Goal: Transaction & Acquisition: Purchase product/service

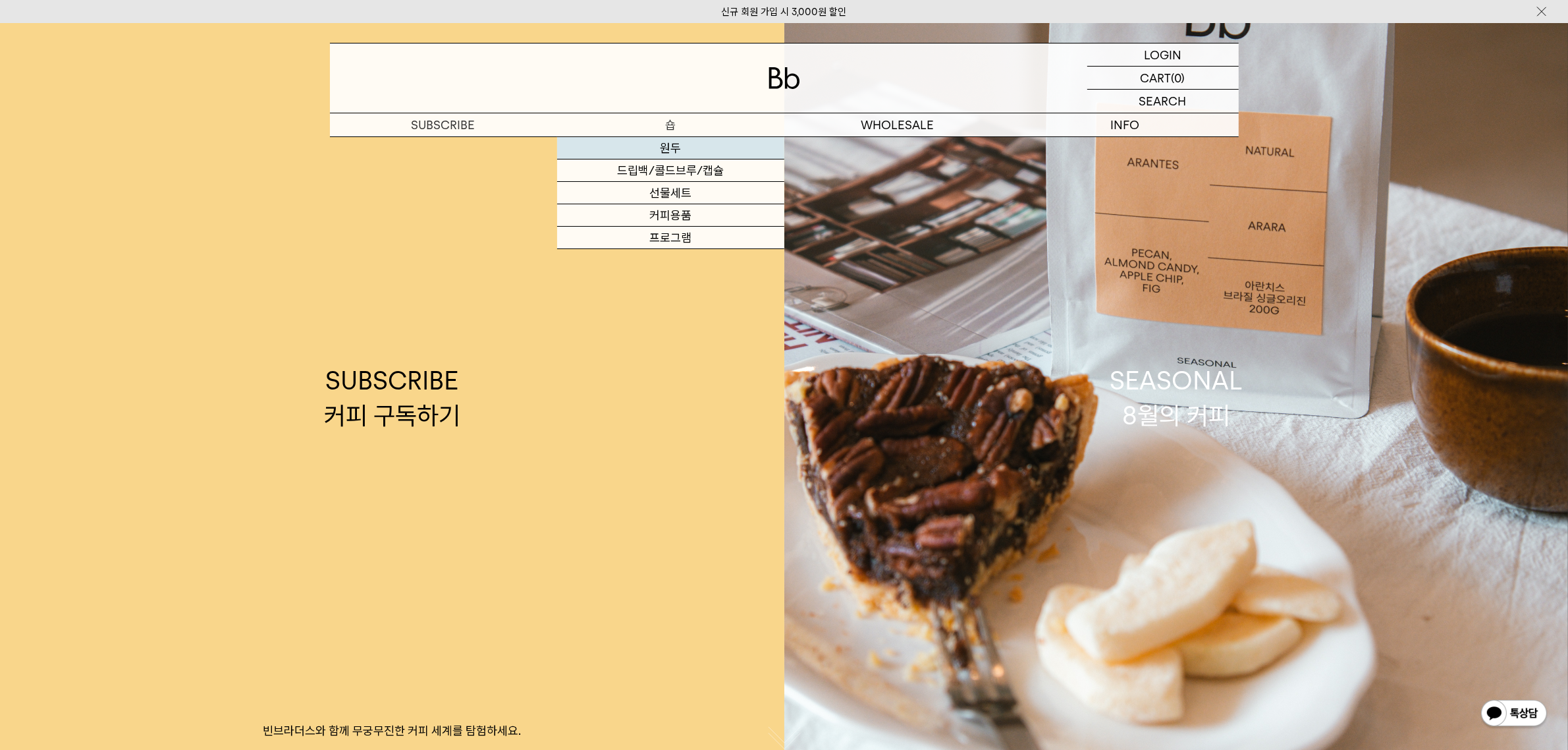
click at [677, 150] on link "원두" at bounding box center [671, 148] width 227 height 22
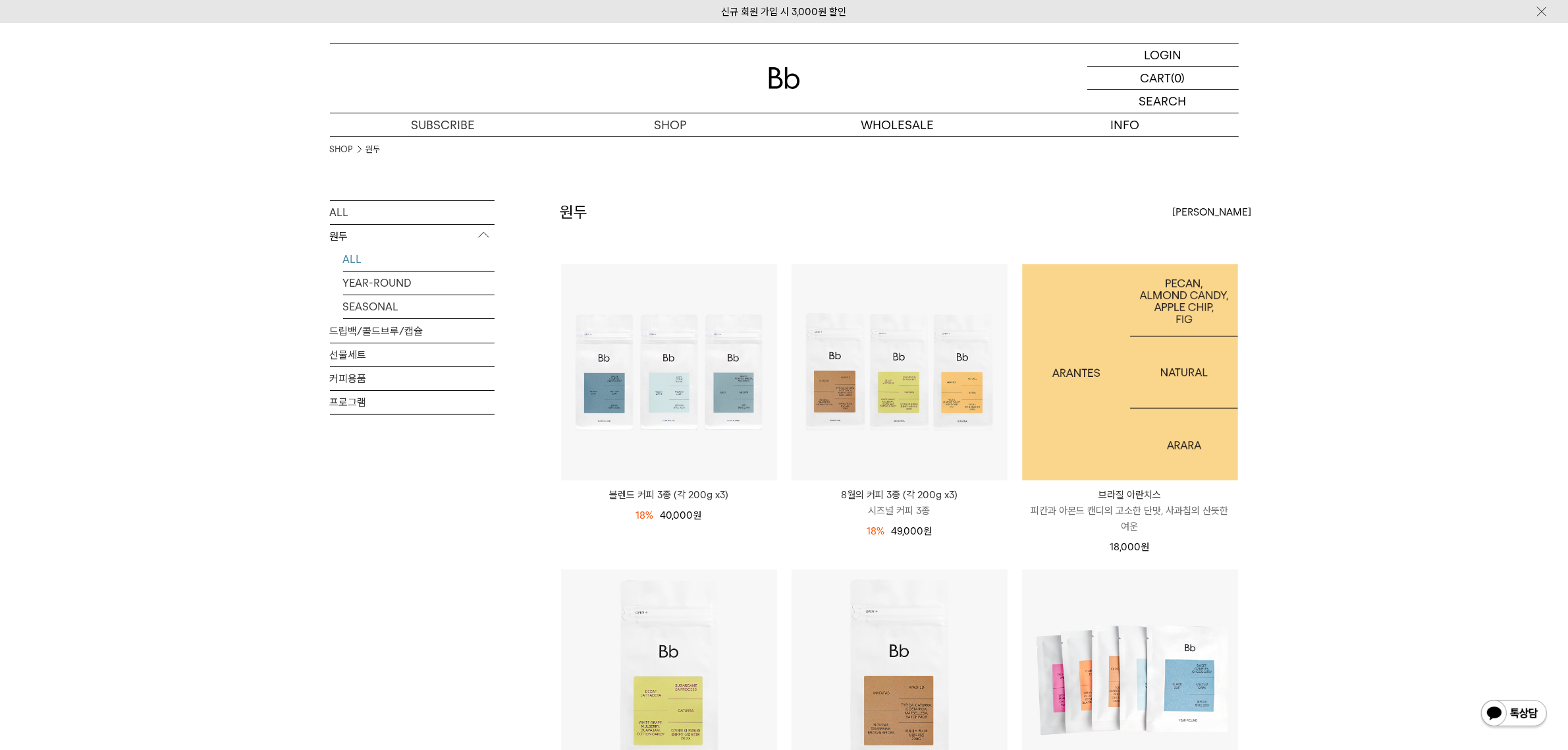
click at [1128, 377] on img at bounding box center [1130, 372] width 216 height 216
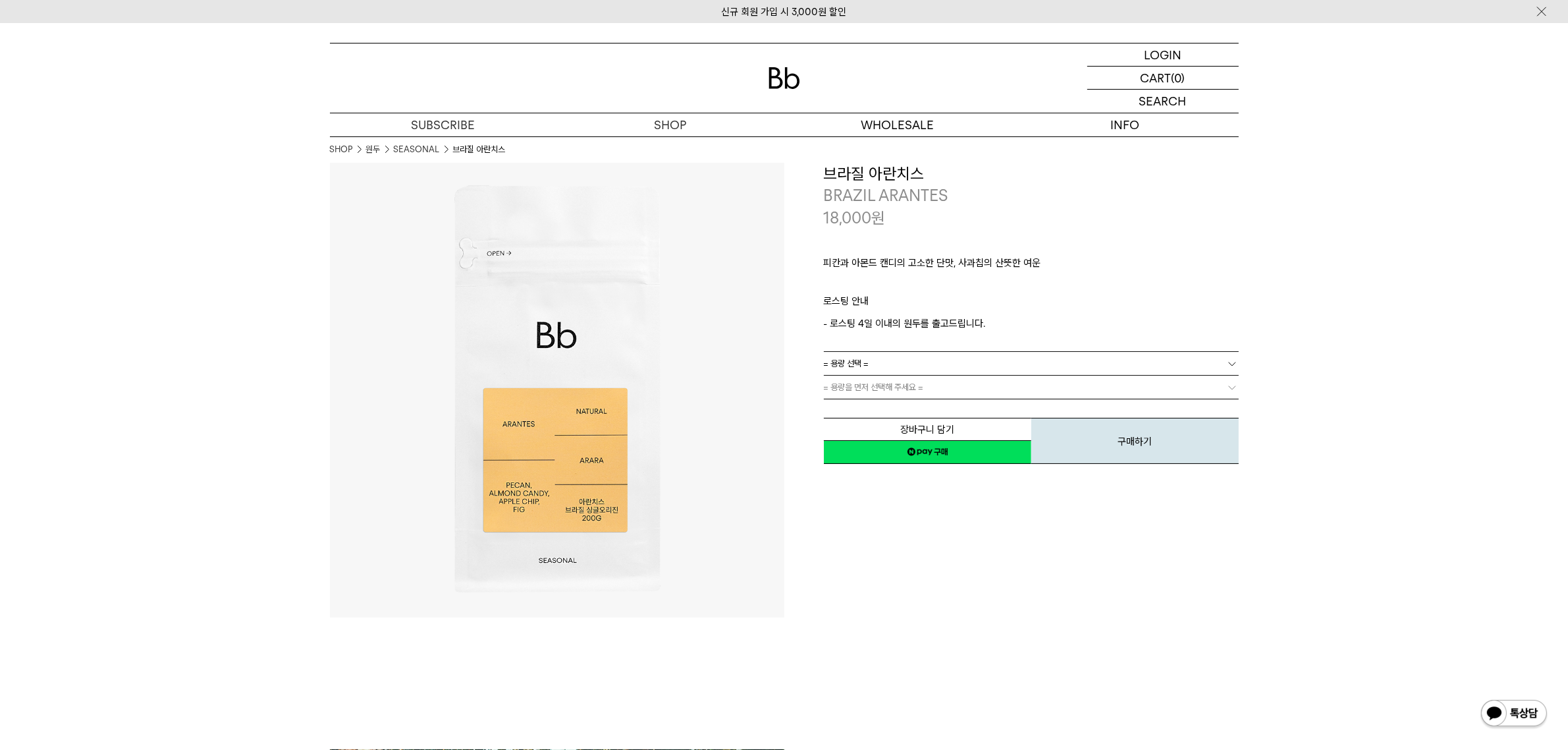
click at [683, 147] on link "원두" at bounding box center [671, 148] width 227 height 22
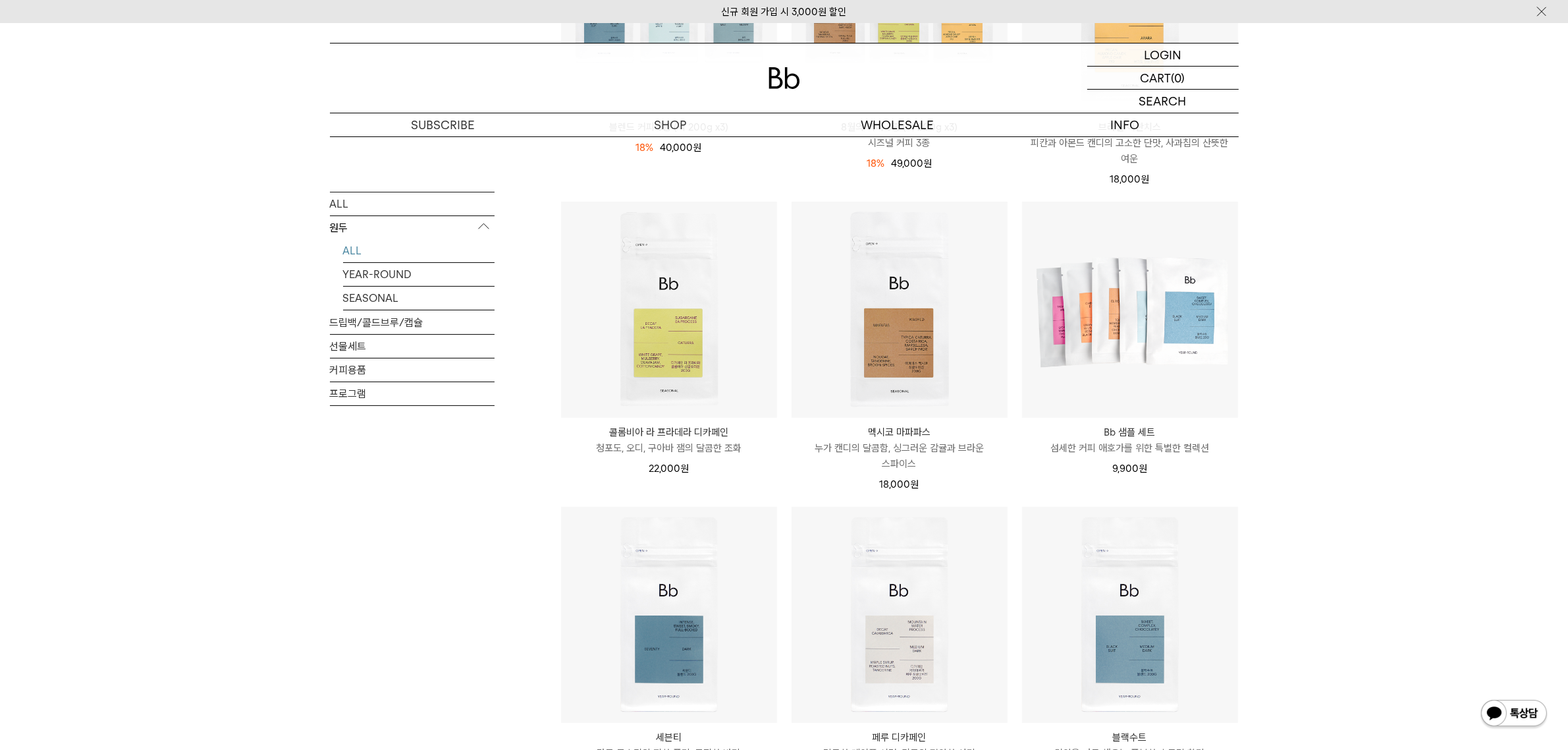
scroll to position [412, 0]
